Goal: Transaction & Acquisition: Purchase product/service

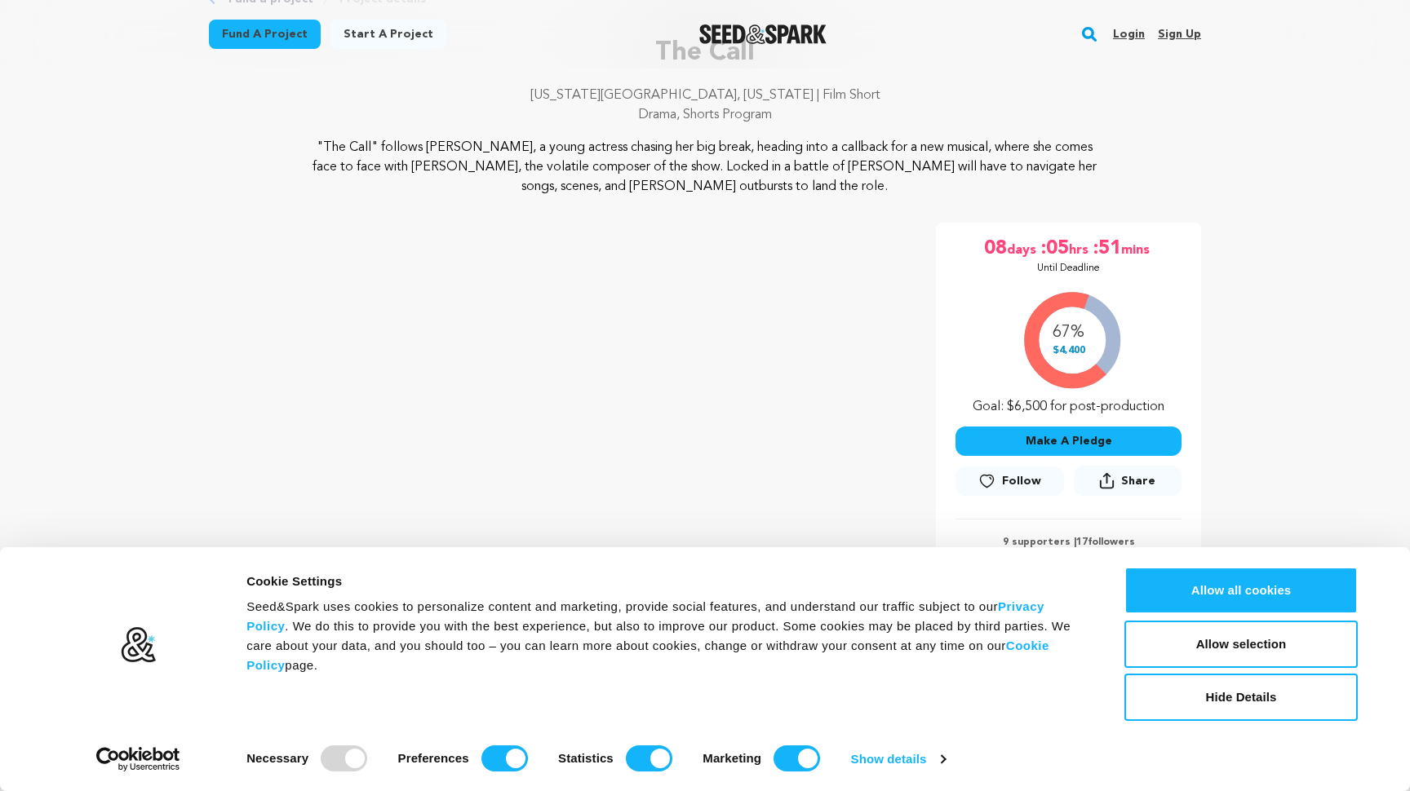
scroll to position [139, 0]
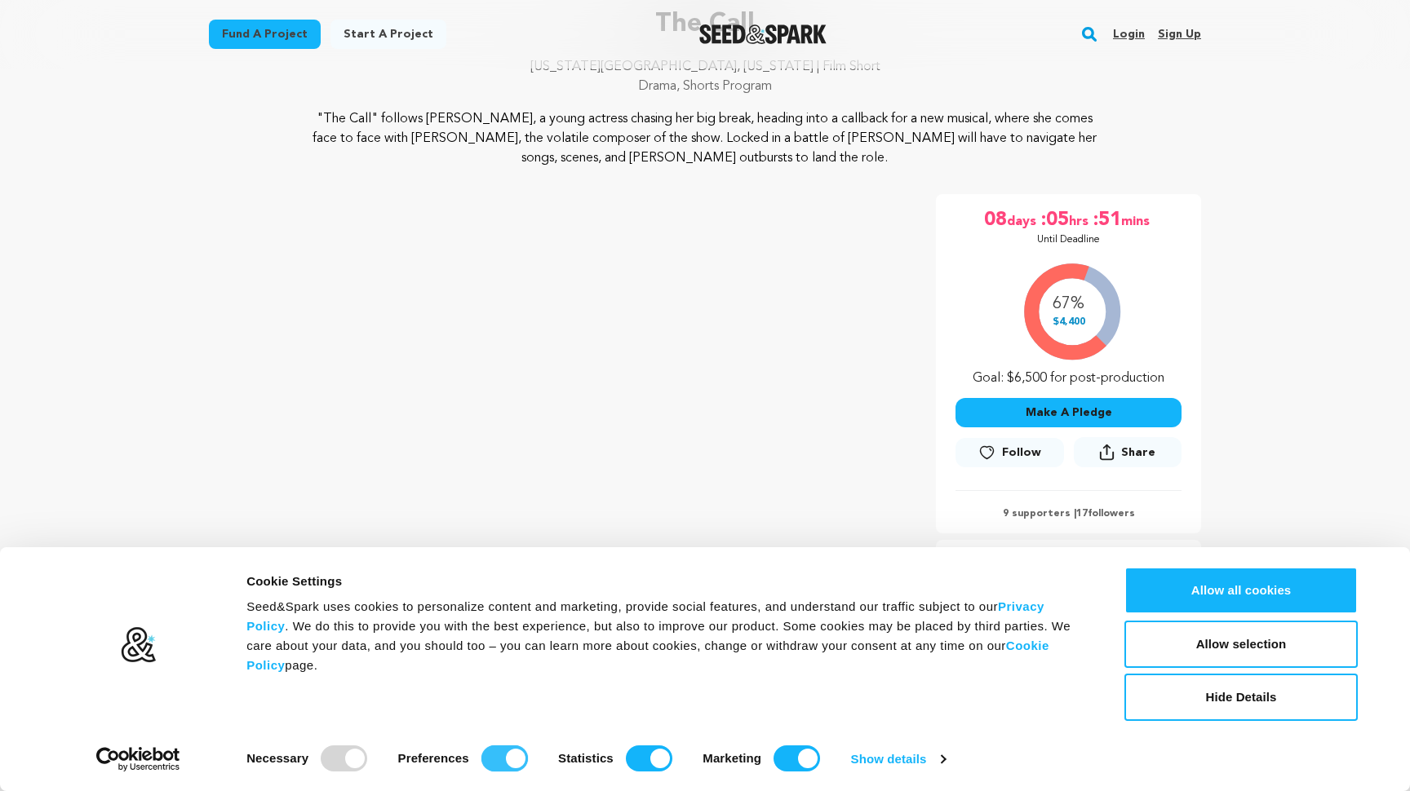
click at [516, 760] on input "Preferences" at bounding box center [504, 759] width 47 height 26
checkbox input "false"
click at [671, 760] on input "Statistics" at bounding box center [649, 759] width 47 height 26
checkbox input "false"
click at [796, 755] on input "Marketing" at bounding box center [797, 759] width 47 height 26
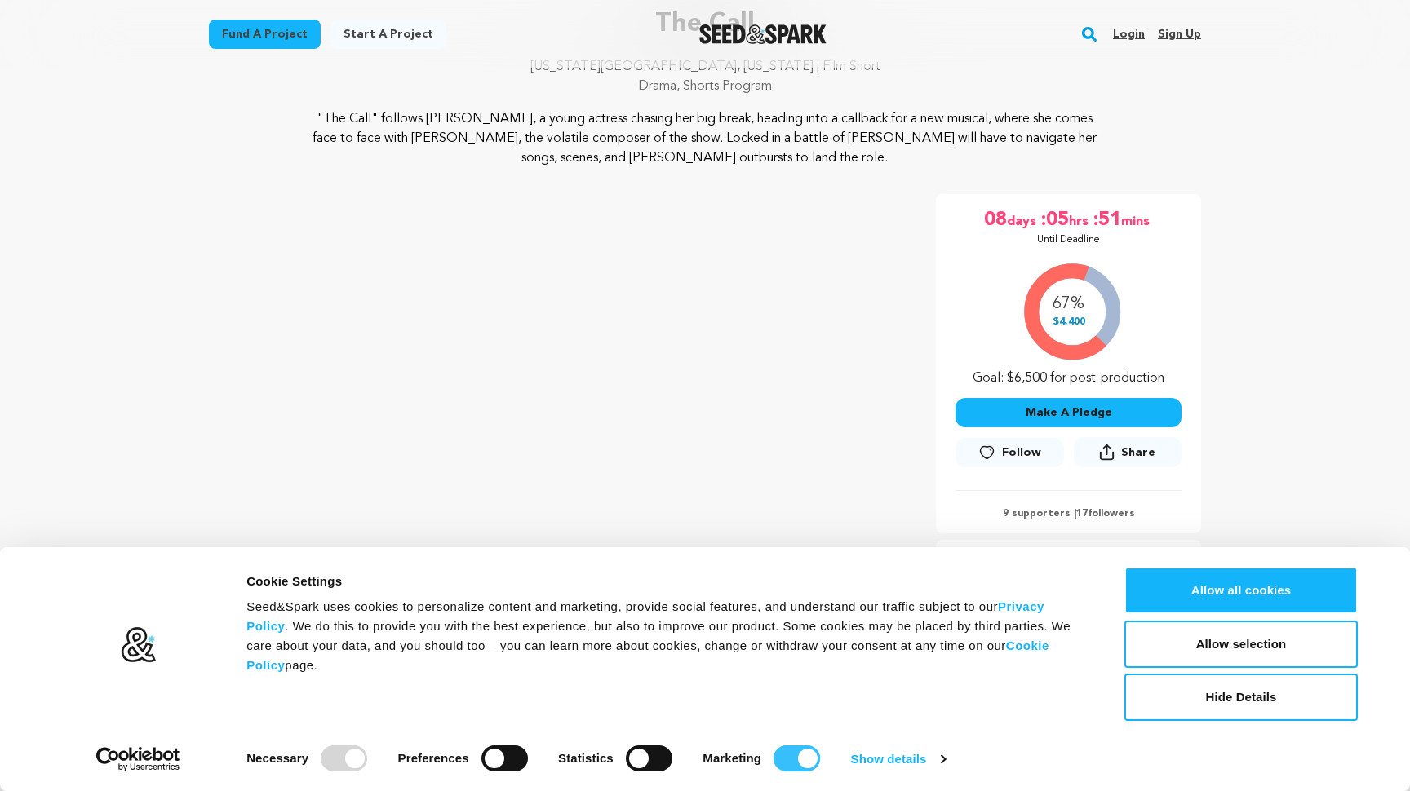
checkbox input "false"
click at [1204, 644] on button "Allow selection" at bounding box center [1240, 644] width 233 height 47
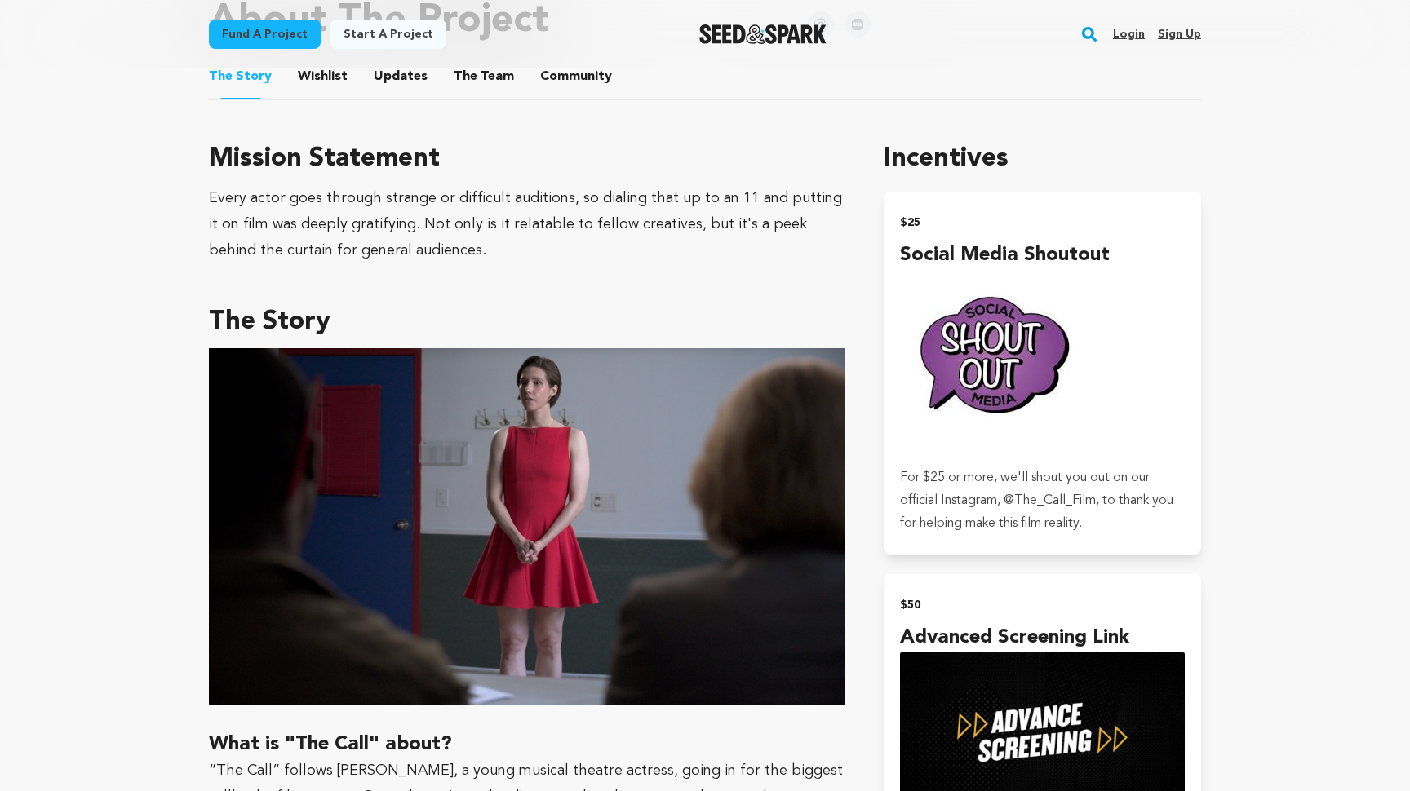
scroll to position [620, 0]
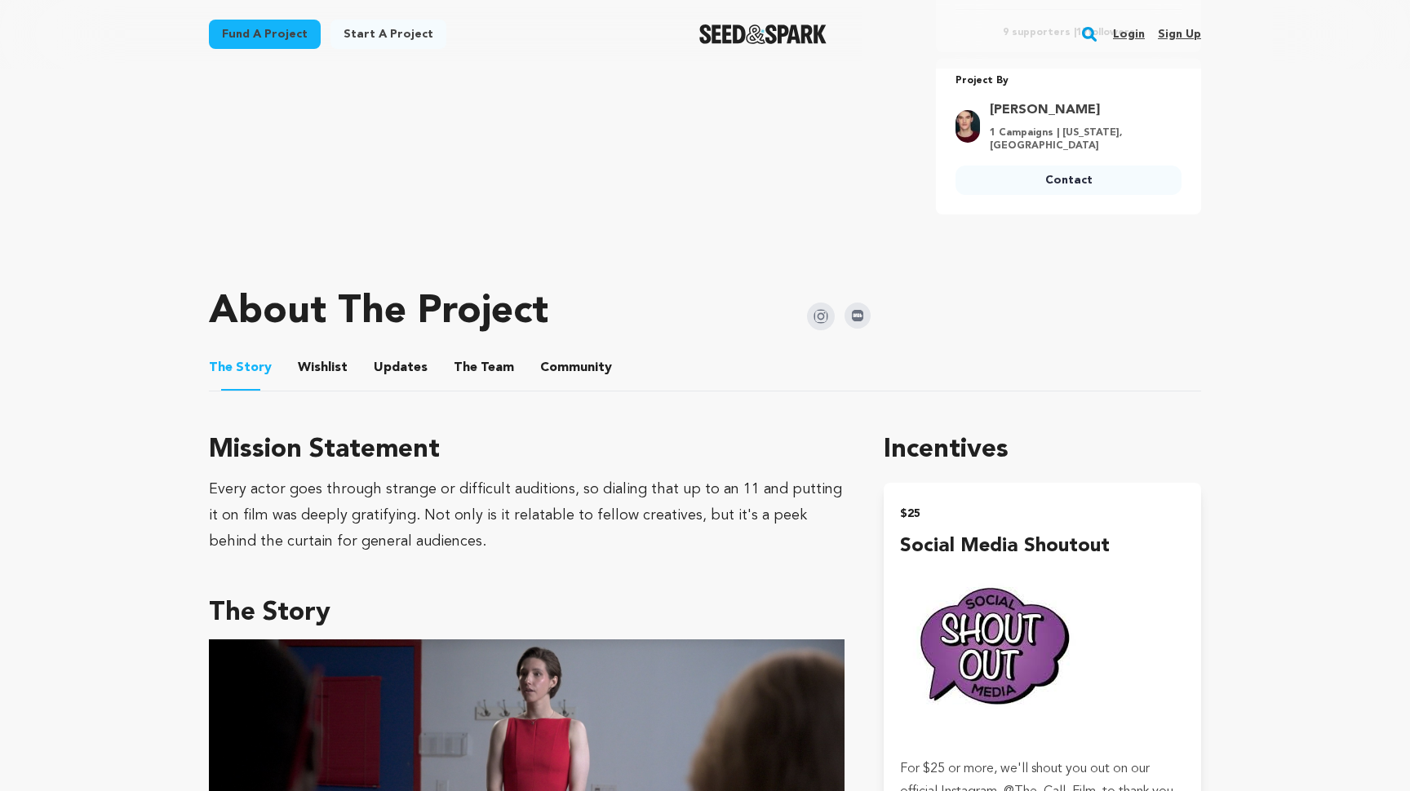
click at [333, 368] on button "Wishlist" at bounding box center [323, 371] width 39 height 39
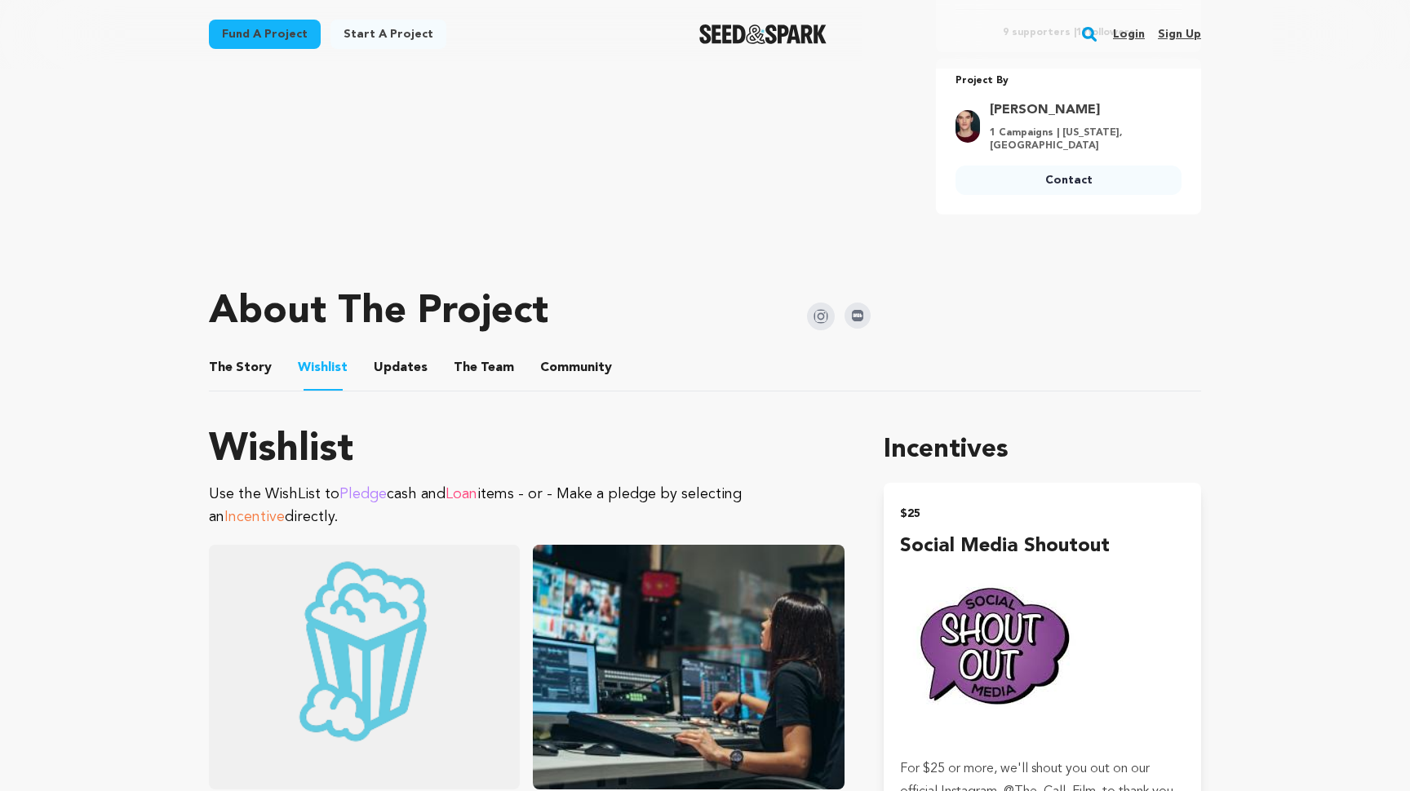
click at [381, 367] on button "Updates" at bounding box center [400, 371] width 39 height 39
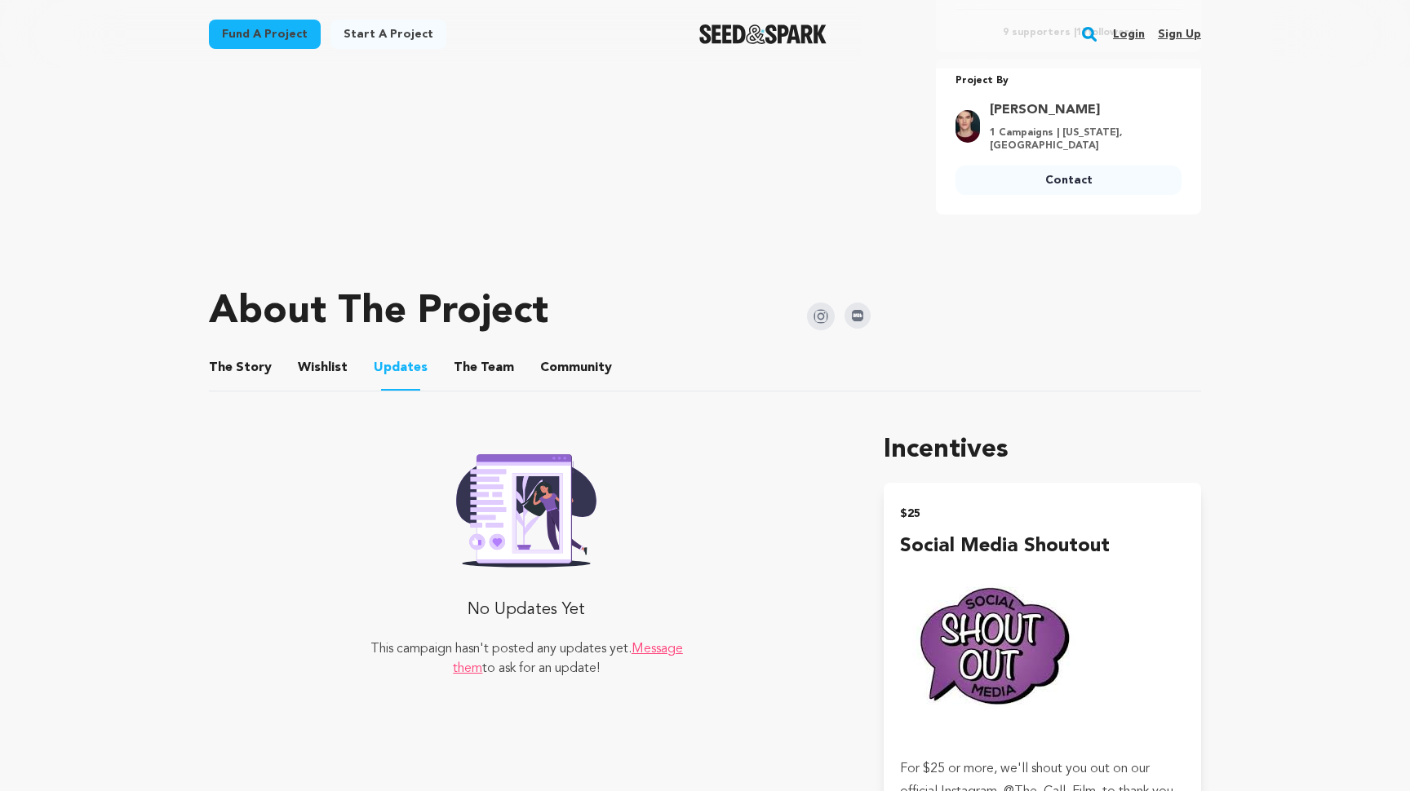
click at [464, 369] on button "The Team" at bounding box center [483, 371] width 39 height 39
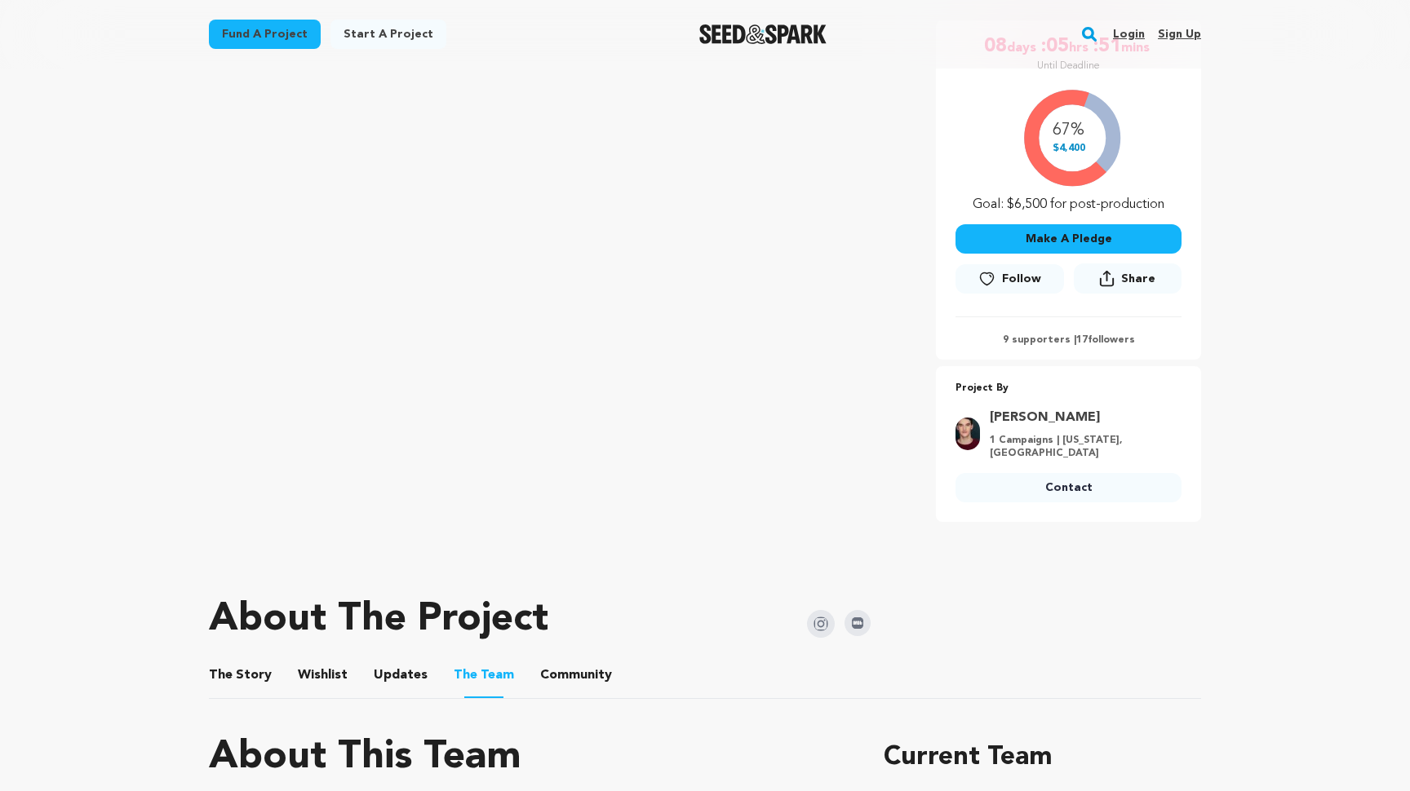
scroll to position [343, 1]
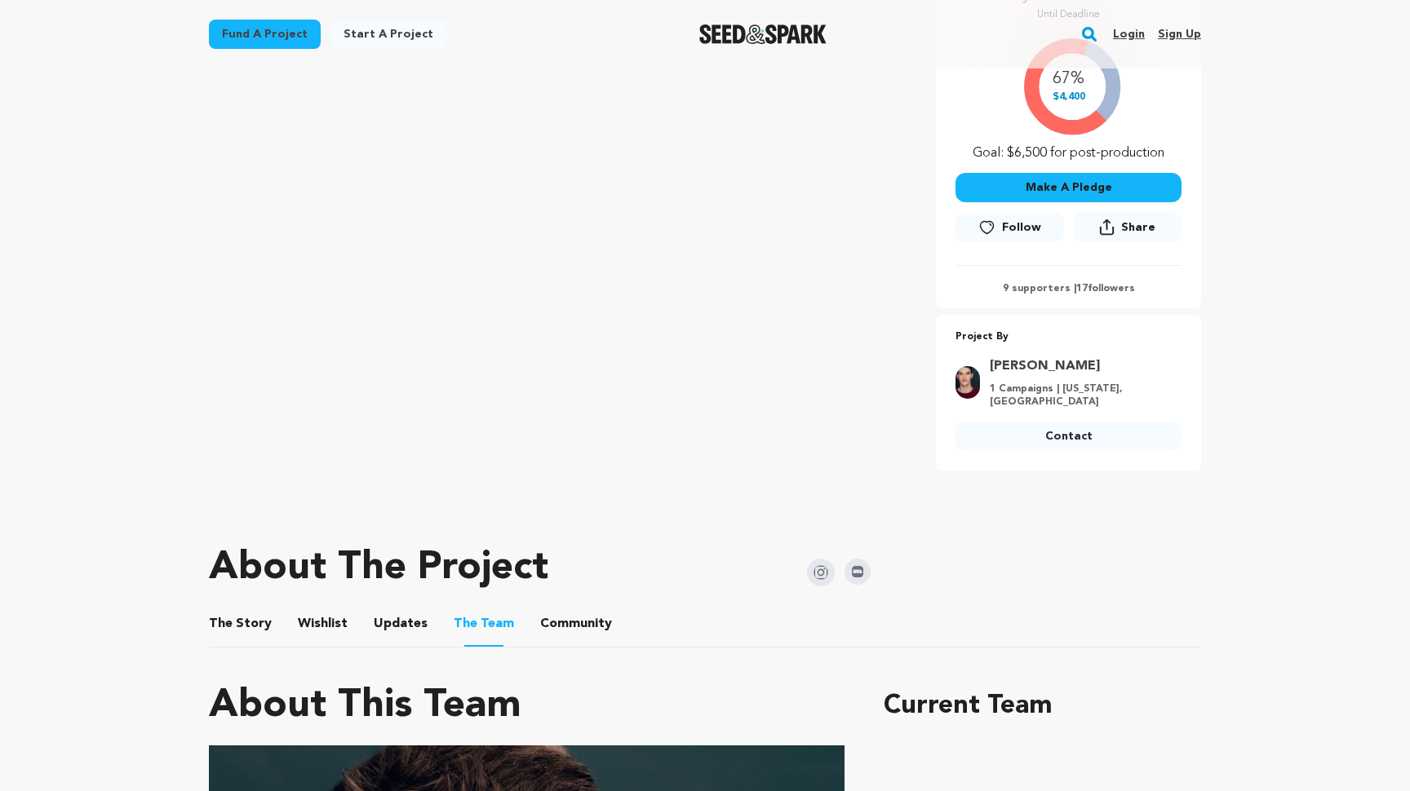
click at [558, 627] on button "Community" at bounding box center [575, 627] width 39 height 39
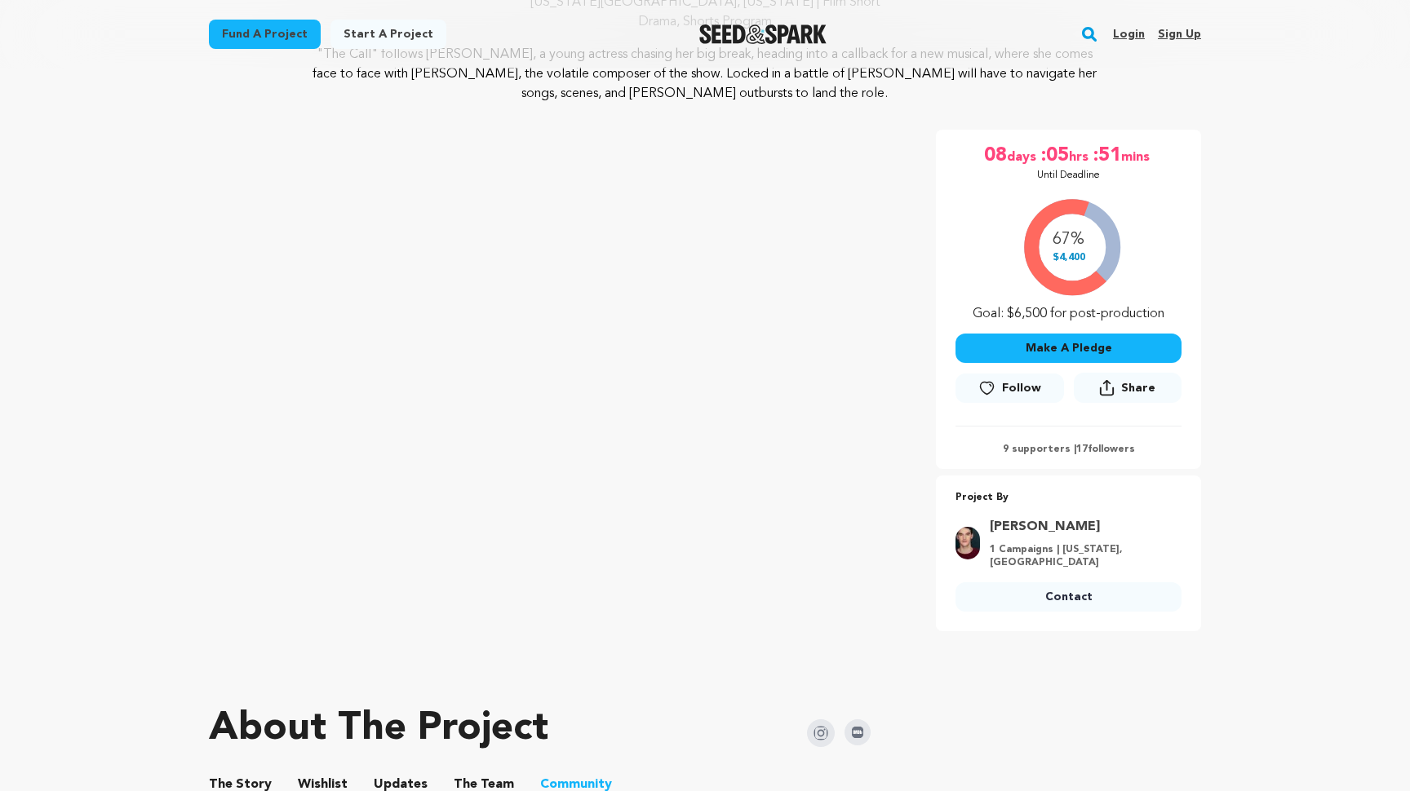
scroll to position [66, 0]
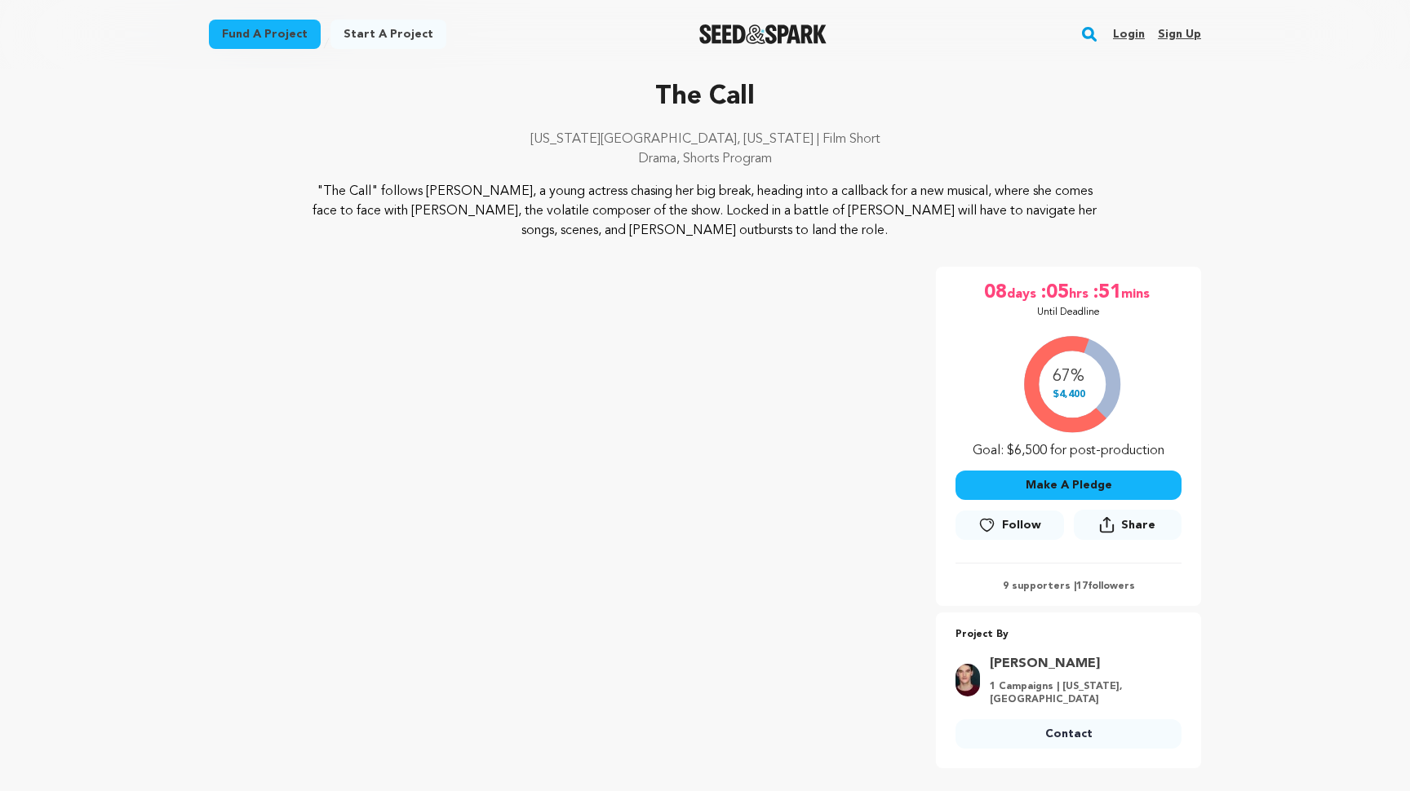
click at [1040, 487] on button "Make A Pledge" at bounding box center [1068, 485] width 226 height 29
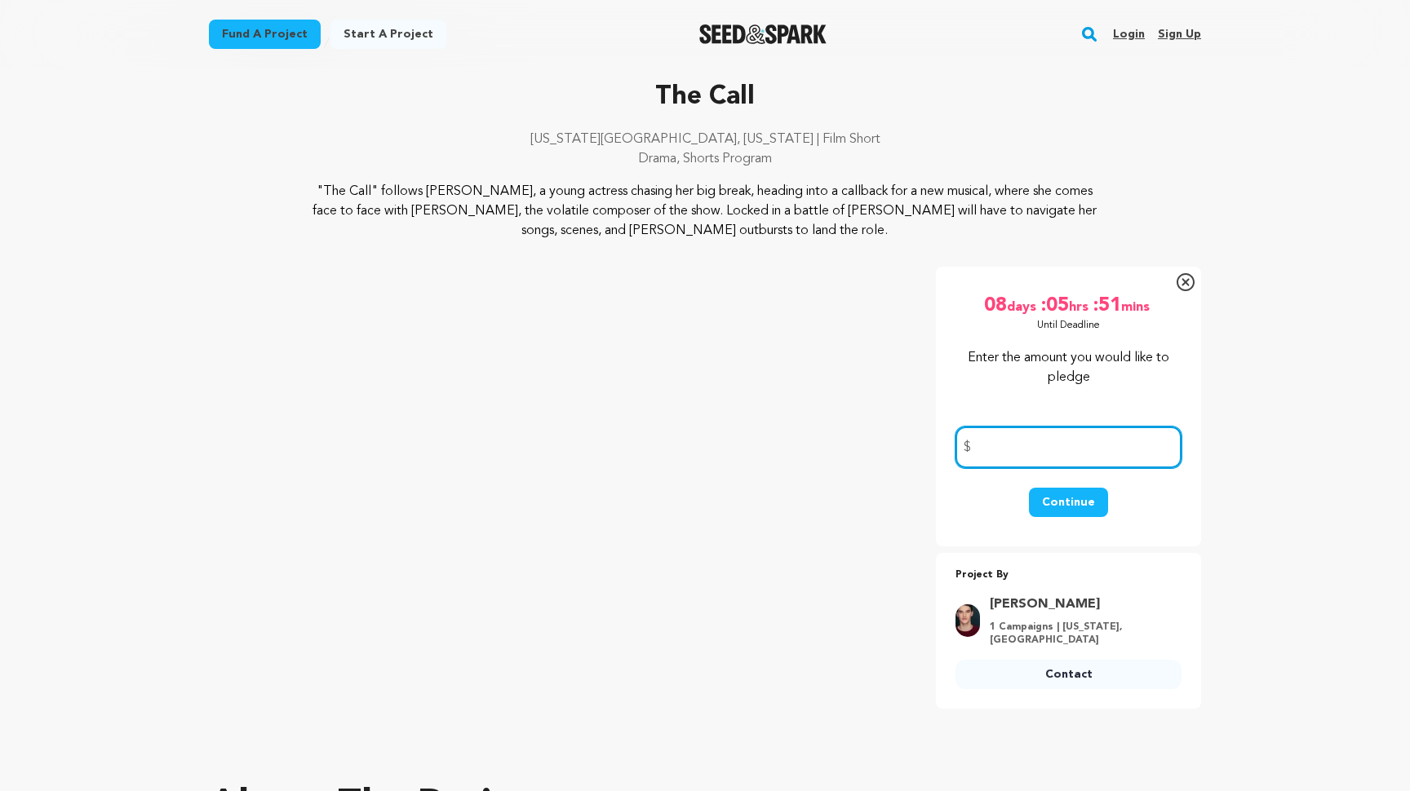
click at [1023, 453] on input "number" at bounding box center [1068, 448] width 226 height 42
click at [1180, 285] on icon at bounding box center [1186, 282] width 18 height 18
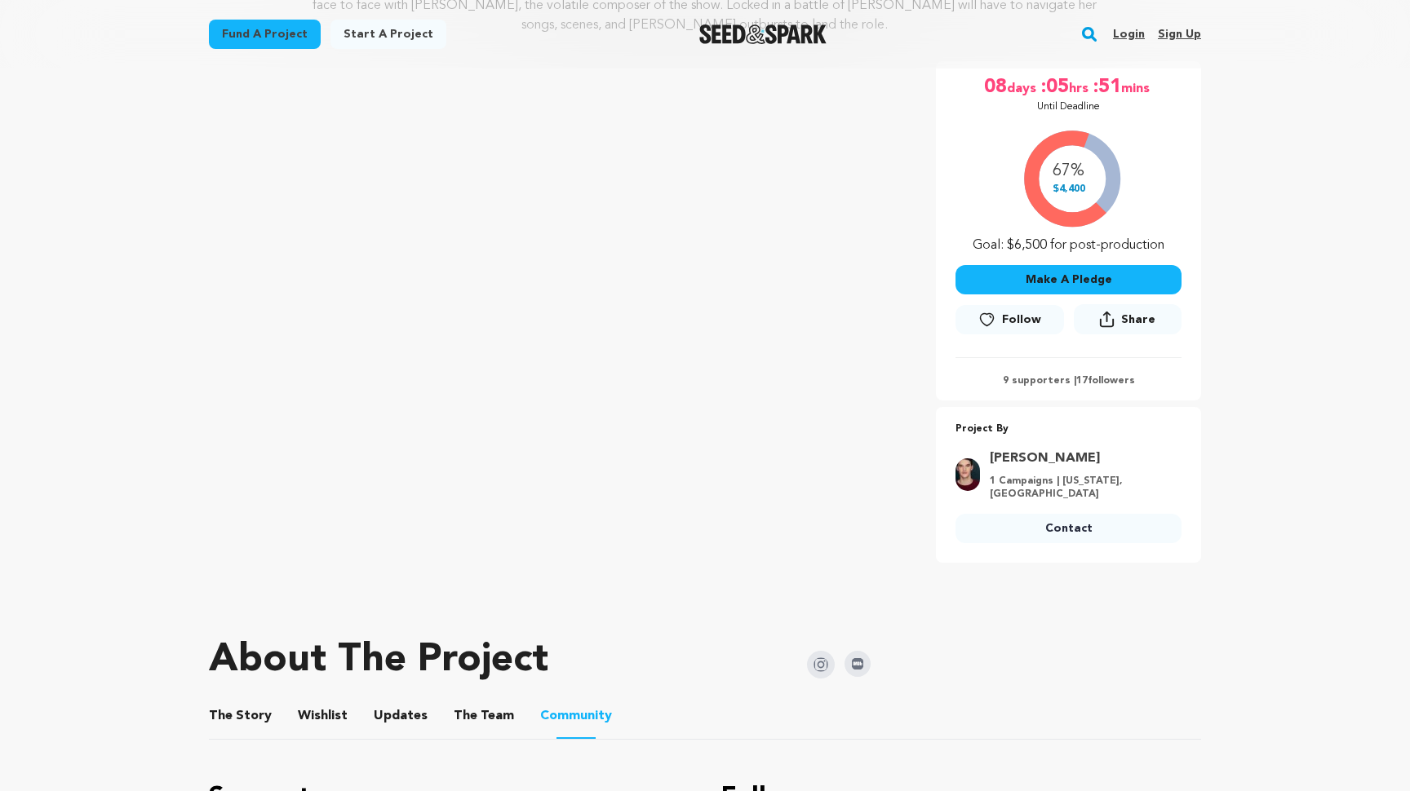
scroll to position [506, 0]
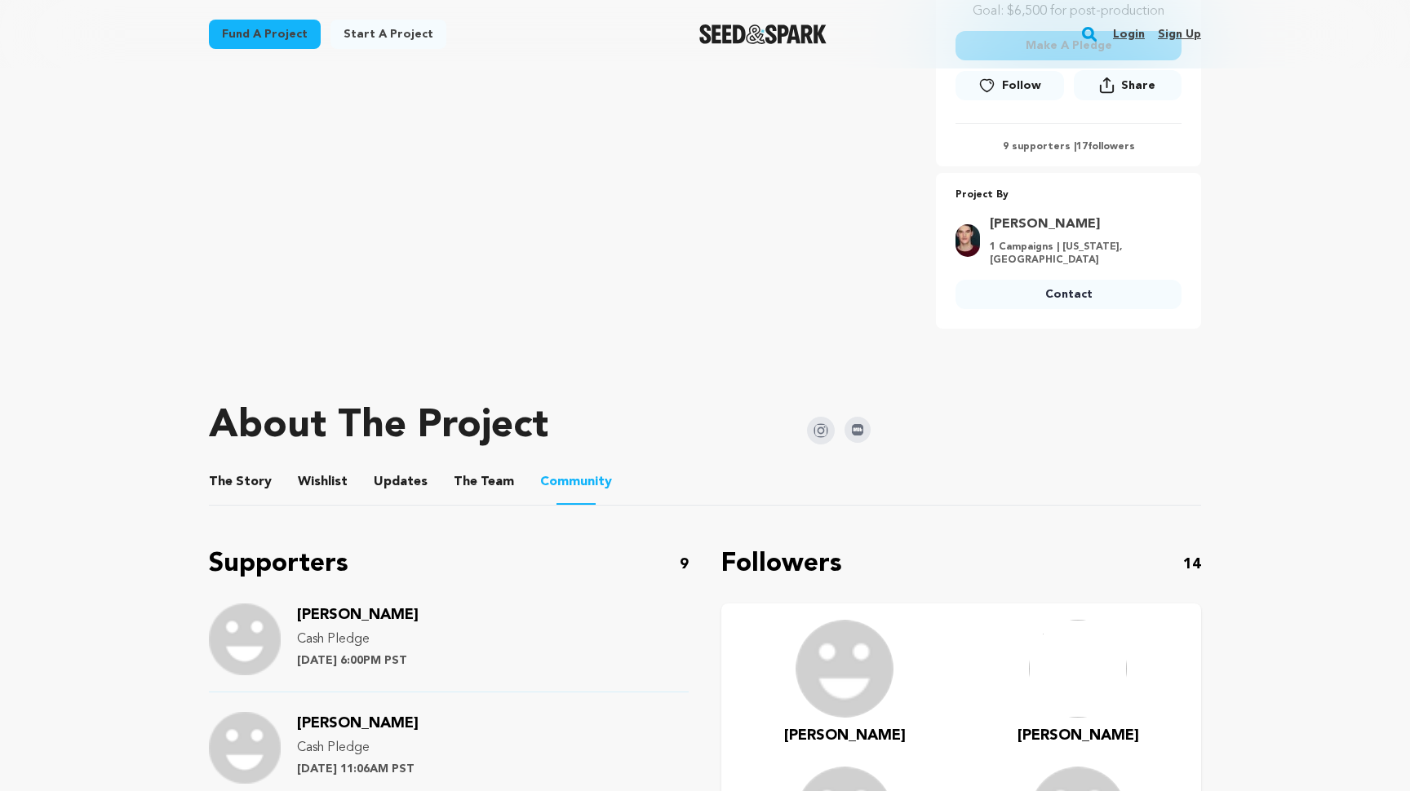
click at [254, 482] on button "The Story" at bounding box center [240, 485] width 39 height 39
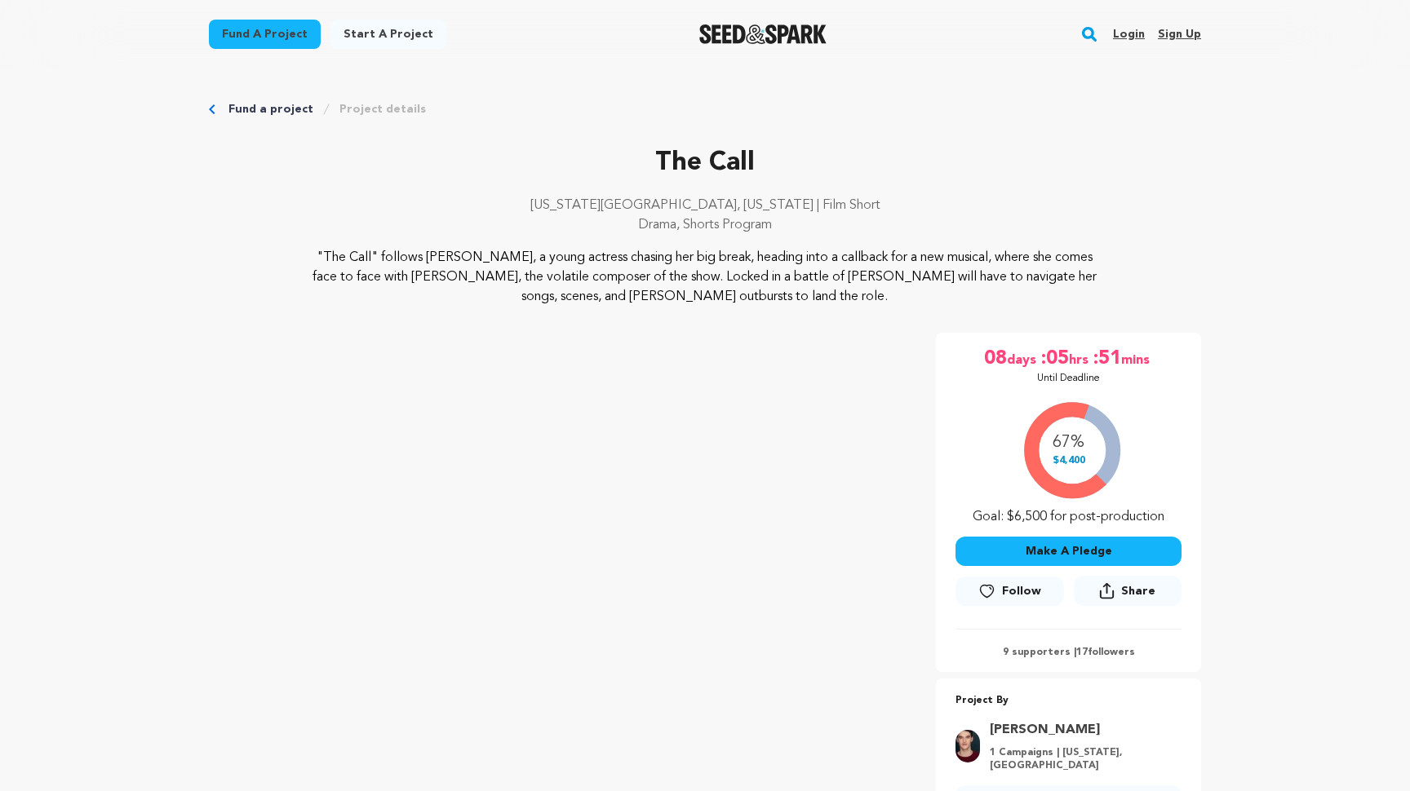
click at [1050, 554] on button "Make A Pledge" at bounding box center [1068, 551] width 226 height 29
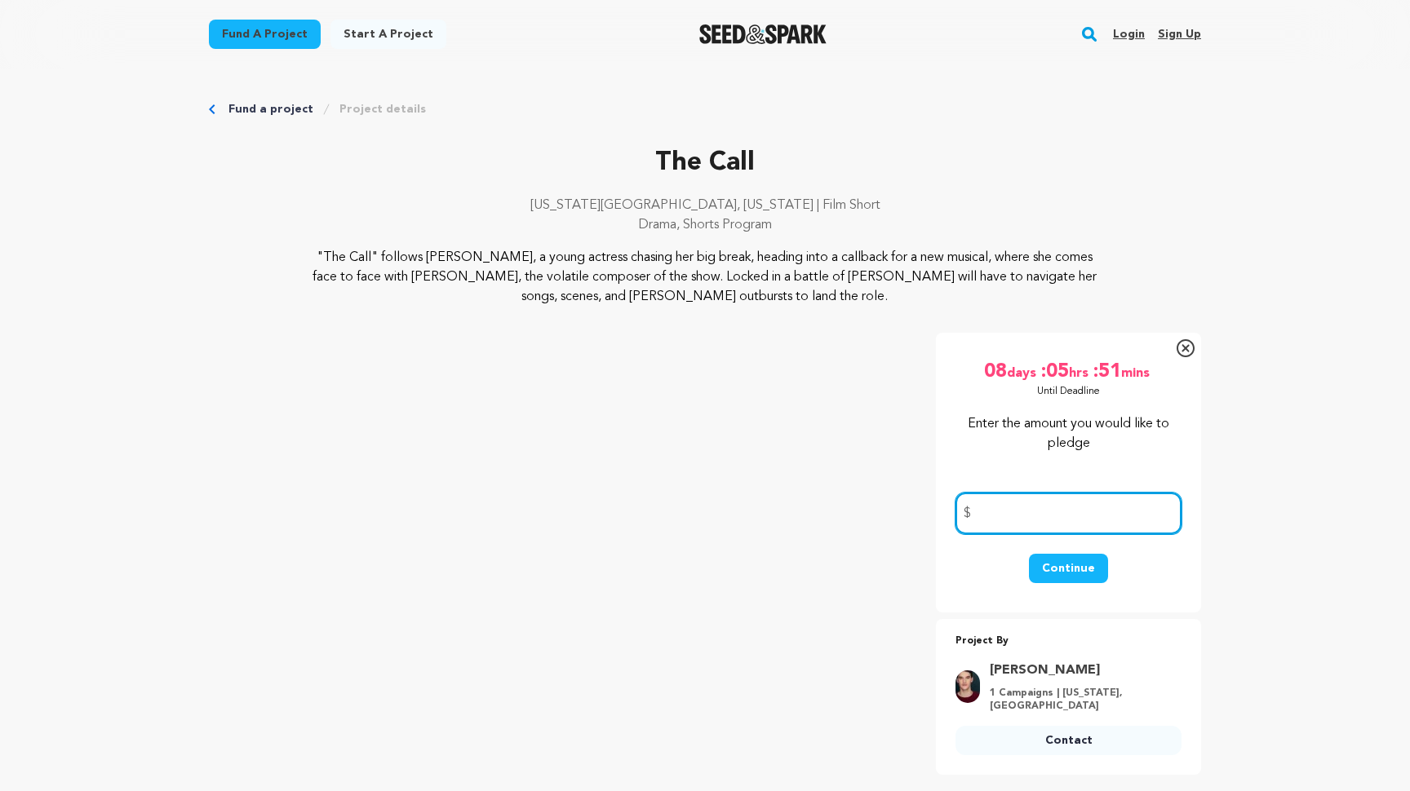
click at [1029, 519] on input "number" at bounding box center [1068, 514] width 226 height 42
type input "25"
click at [1064, 570] on button "Continue" at bounding box center [1068, 568] width 79 height 29
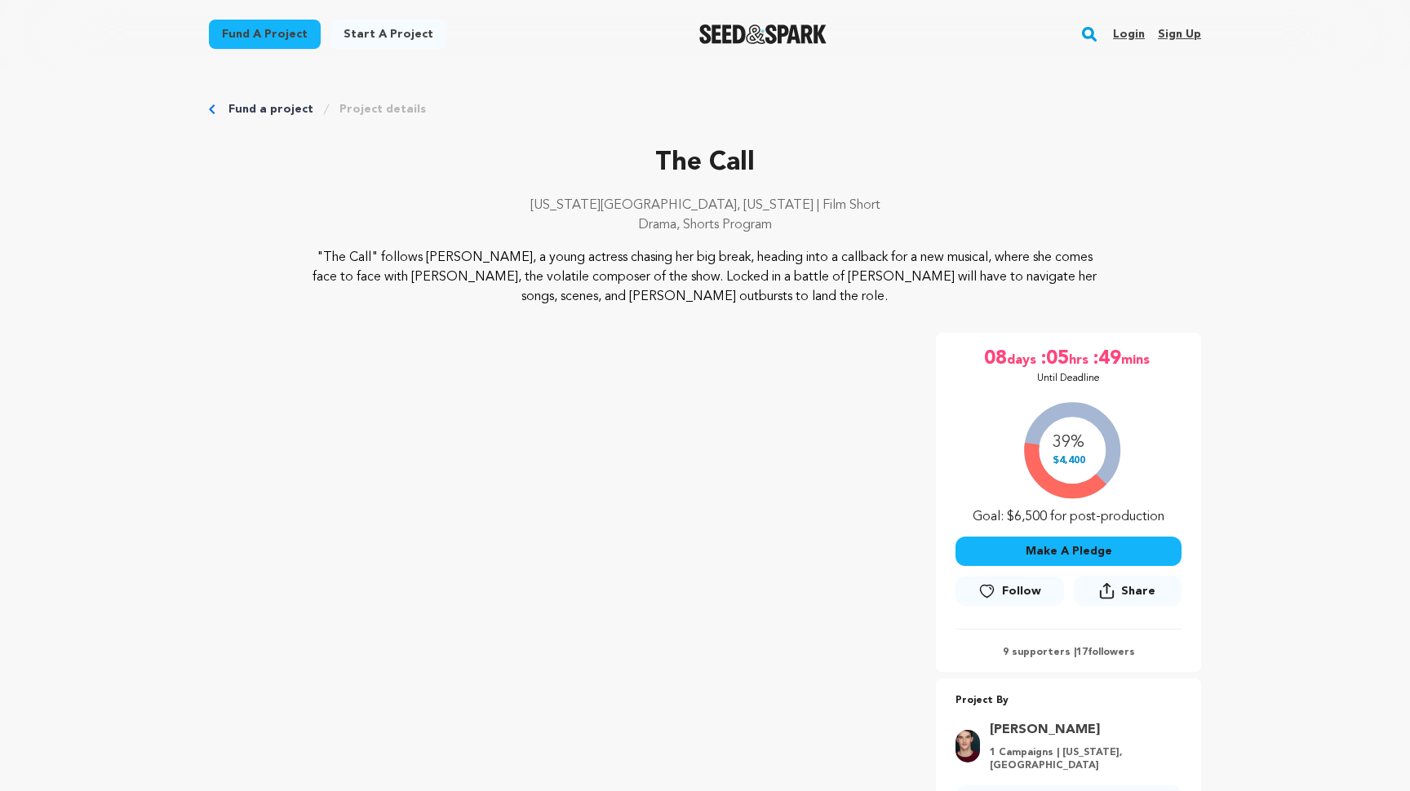
click at [1061, 552] on button "Make A Pledge" at bounding box center [1068, 551] width 226 height 29
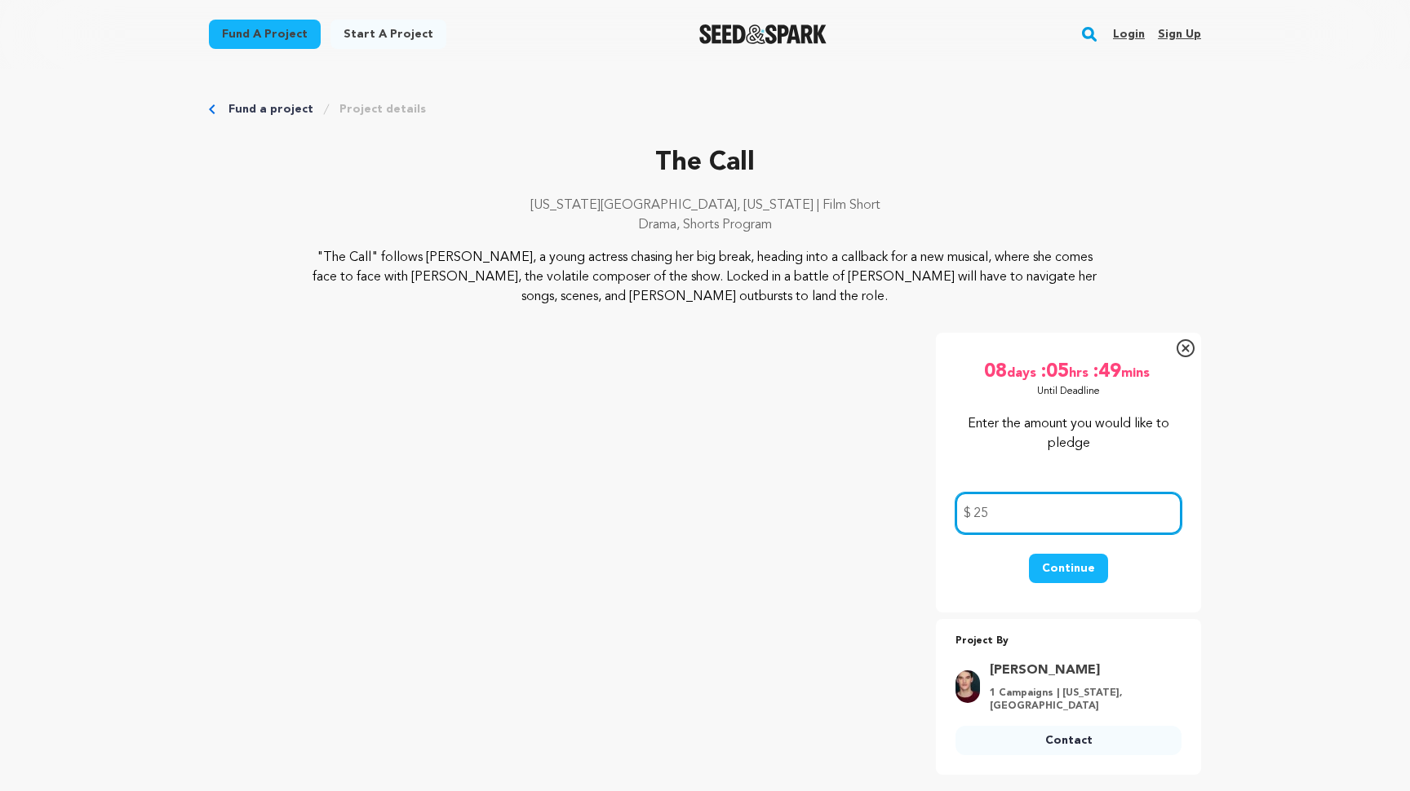
click at [1019, 517] on input "25" at bounding box center [1068, 514] width 226 height 42
type input "2"
type input "30"
click at [1079, 573] on button "Continue" at bounding box center [1068, 568] width 79 height 29
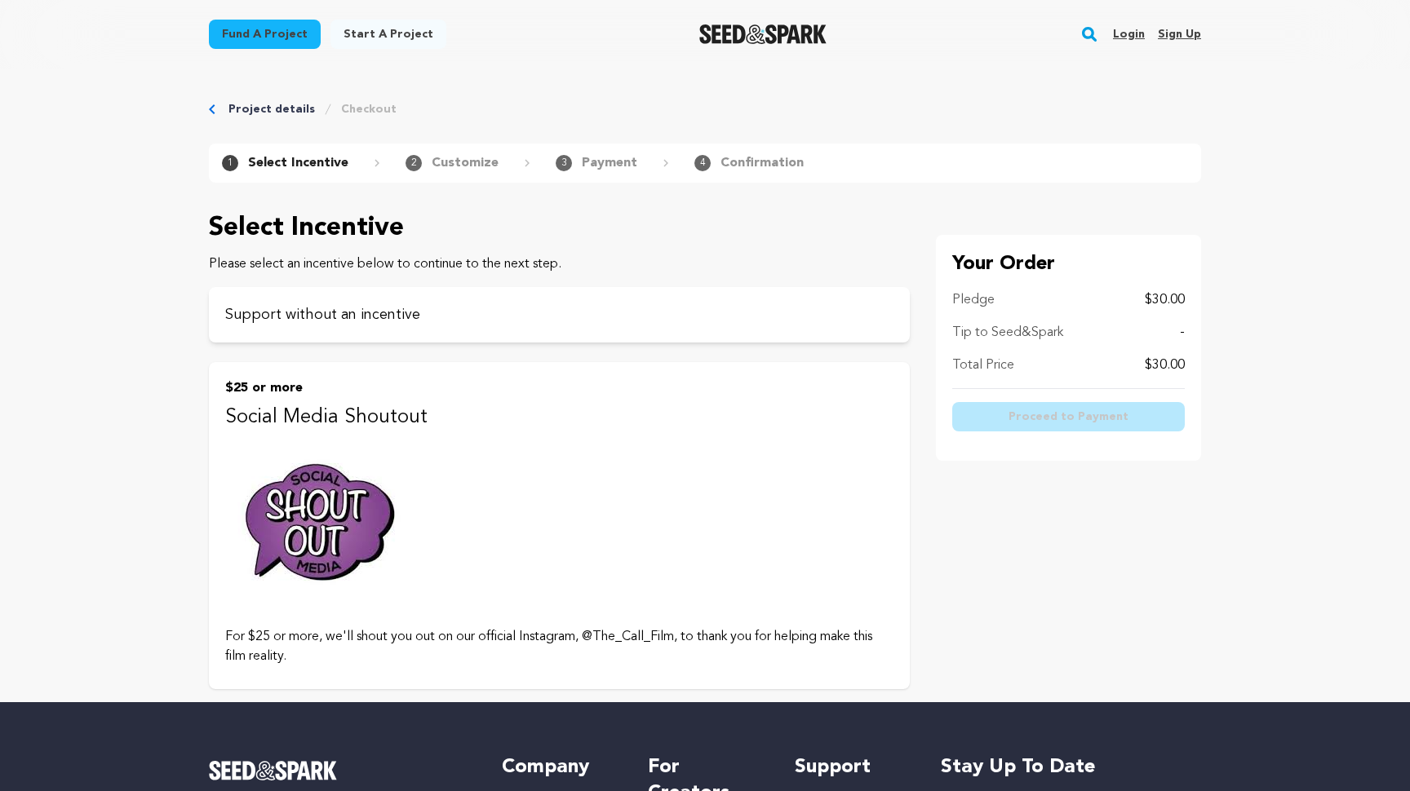
click at [495, 501] on button "$25 or more Social Media Shoutout For $25 or more, we'll shout you out on our o…" at bounding box center [559, 525] width 701 height 327
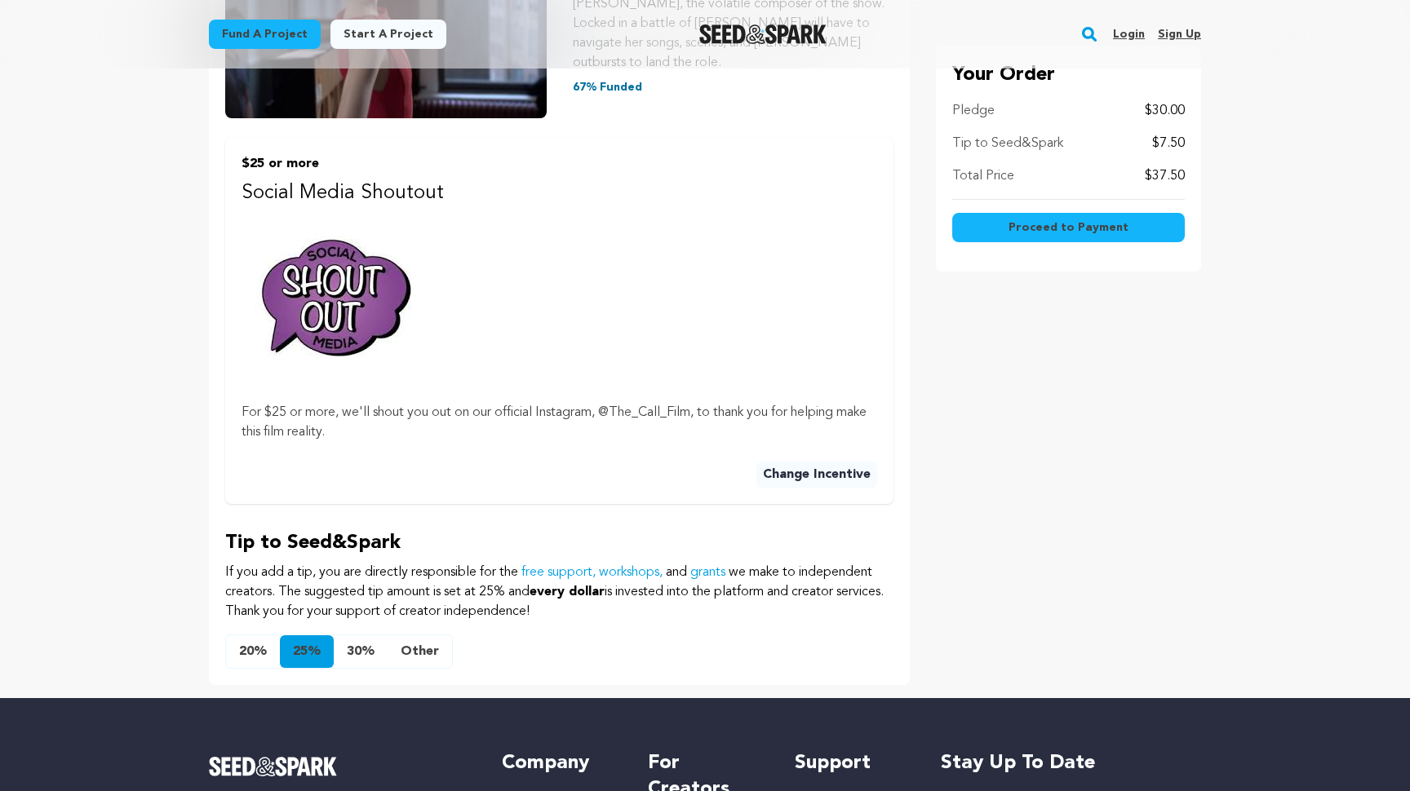
scroll to position [430, 0]
click at [422, 636] on button "Other" at bounding box center [420, 652] width 64 height 33
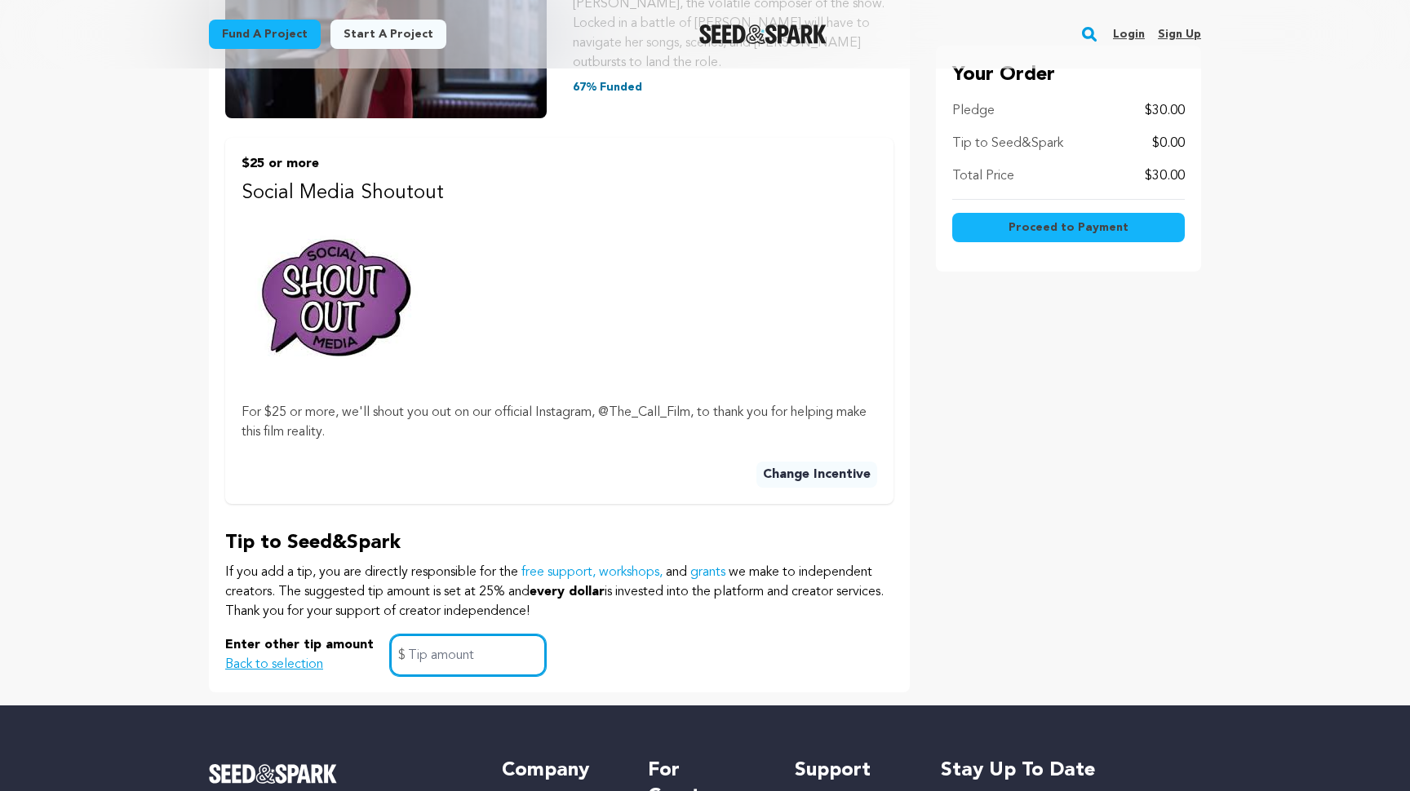
click at [428, 635] on input "text" at bounding box center [468, 656] width 156 height 42
type input "0"
click at [592, 636] on div "Enter other tip amount Back to selection 0 $" at bounding box center [559, 656] width 668 height 42
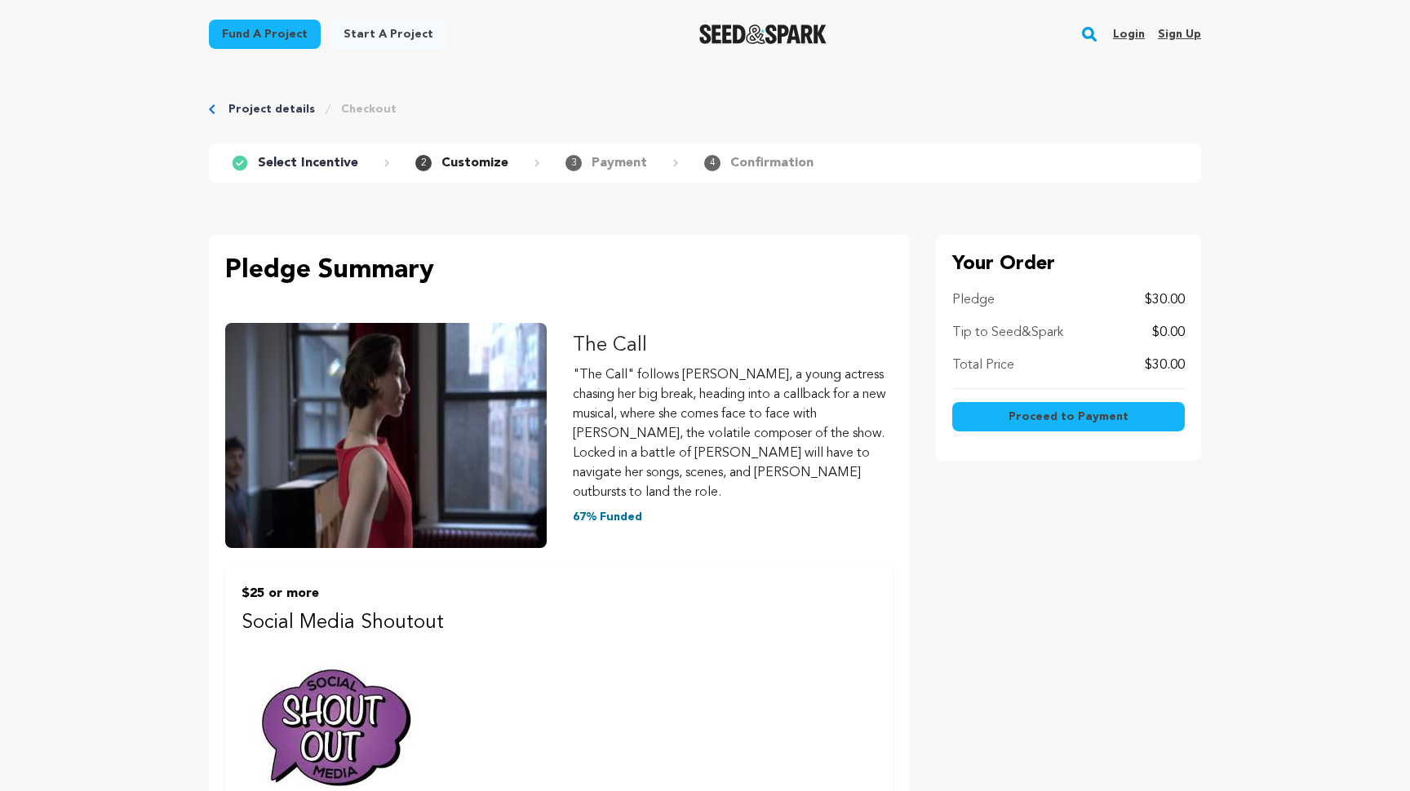
scroll to position [0, 0]
click at [1031, 417] on span "Proceed to Payment" at bounding box center [1069, 417] width 120 height 16
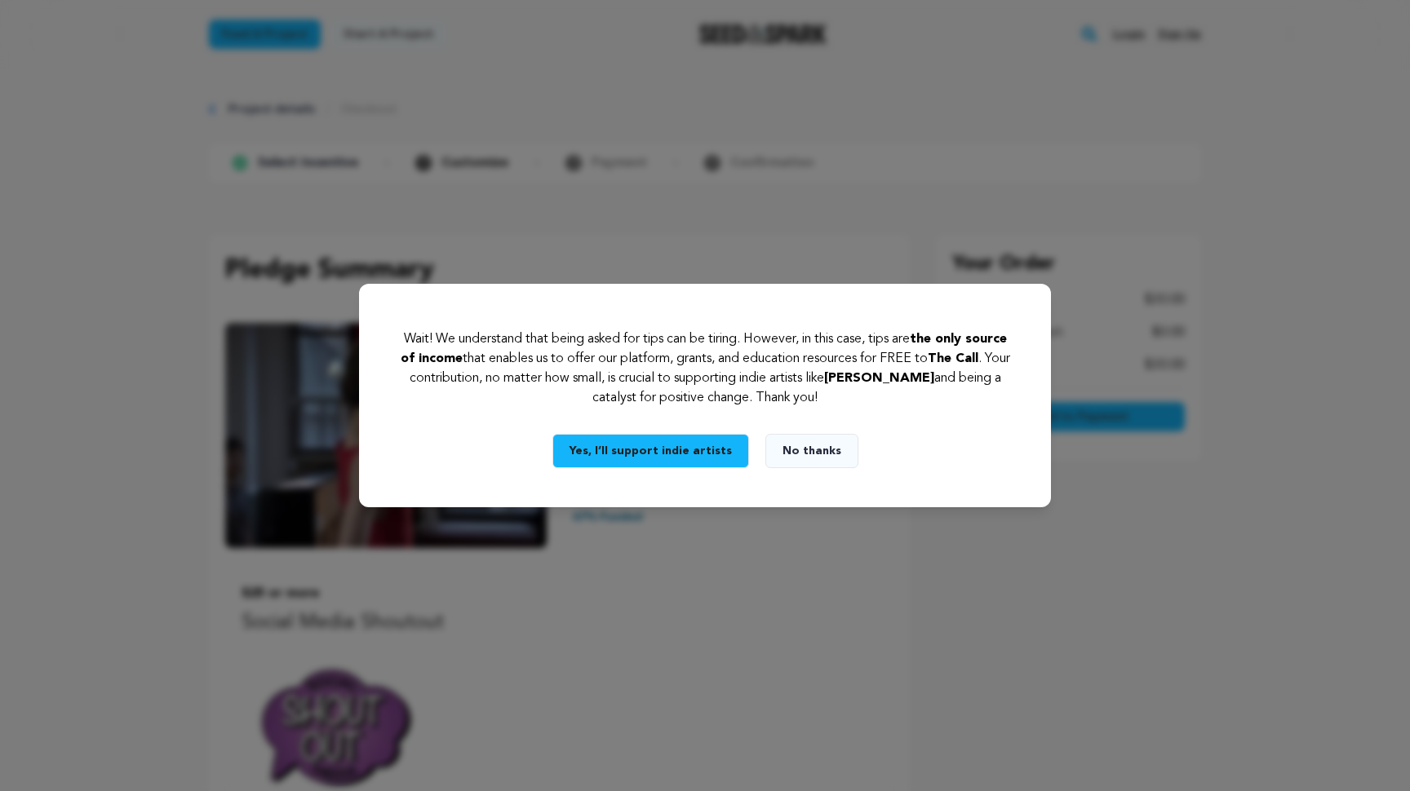
click at [801, 453] on button "No thanks" at bounding box center [811, 451] width 93 height 34
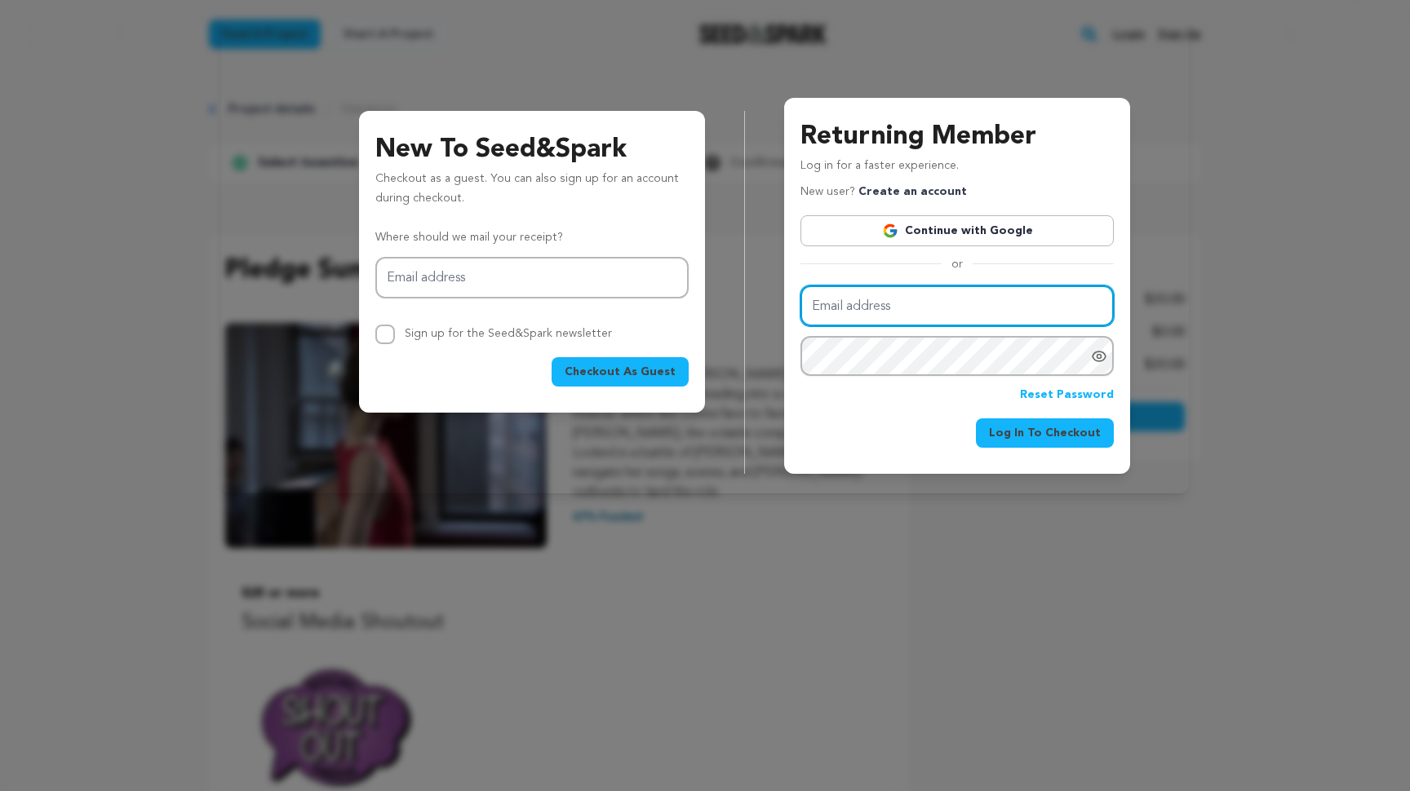
type input "mgribble1998@gmail.com"
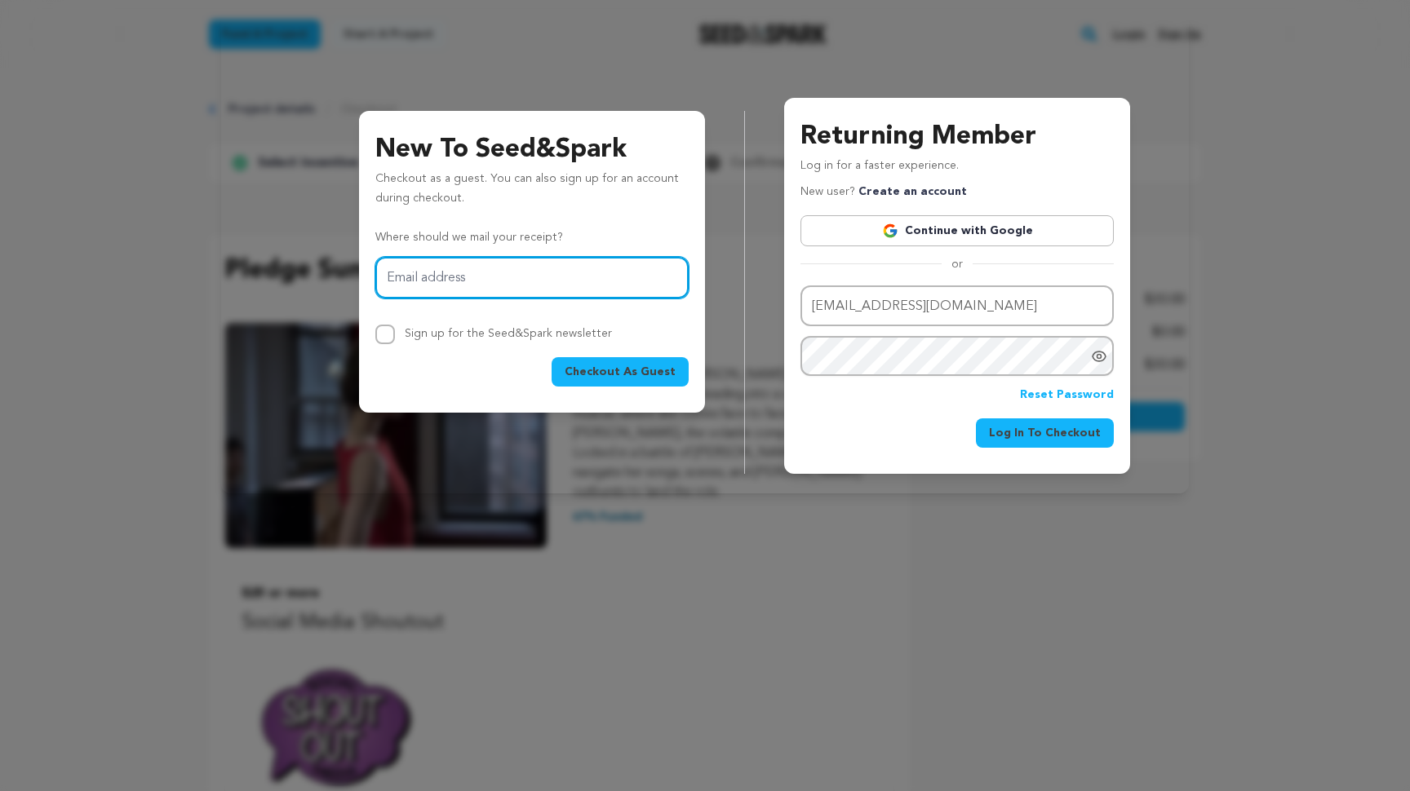
click at [524, 282] on input "Email address" at bounding box center [531, 278] width 313 height 42
type input "mgribble1998@gmail.com"
click at [523, 370] on div "Checkout As Guest" at bounding box center [531, 371] width 313 height 29
click at [589, 370] on span "Checkout As Guest" at bounding box center [620, 372] width 111 height 16
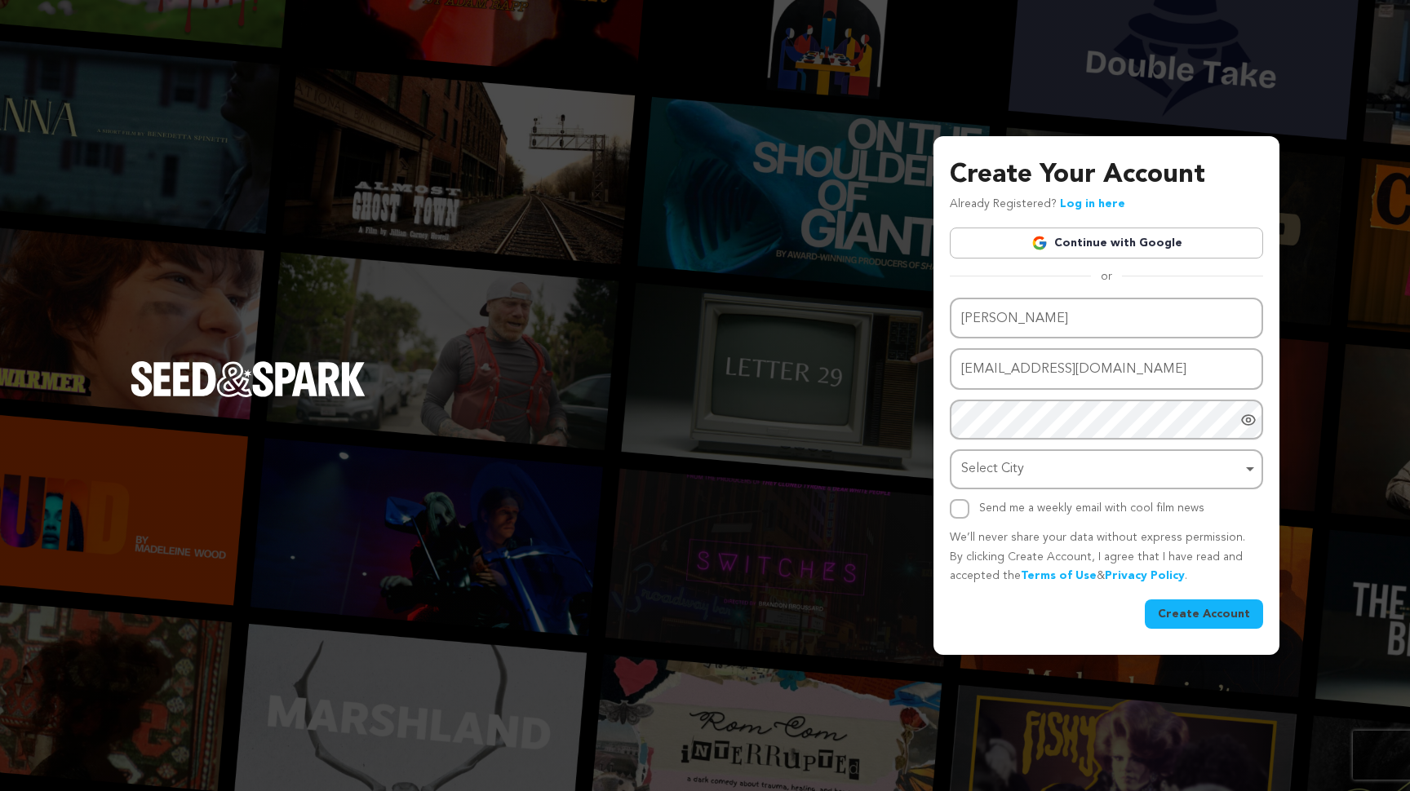
click at [1089, 207] on link "Log in here" at bounding box center [1092, 203] width 65 height 11
